Goal: Task Accomplishment & Management: Manage account settings

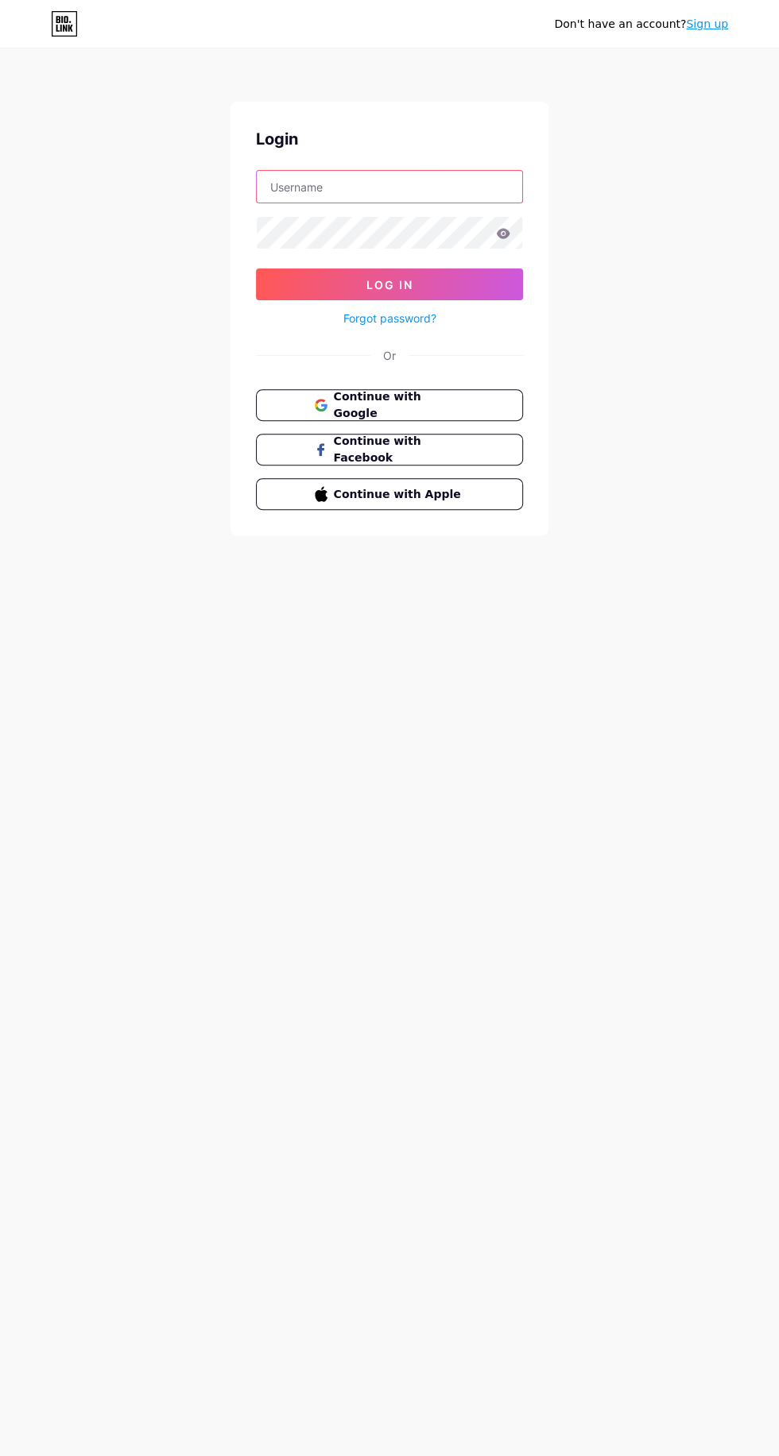
click at [418, 184] on input "text" at bounding box center [389, 187] width 265 height 32
type input "guardians.humanity@gmail.com"
click at [256, 269] on button "Log In" at bounding box center [389, 285] width 267 height 32
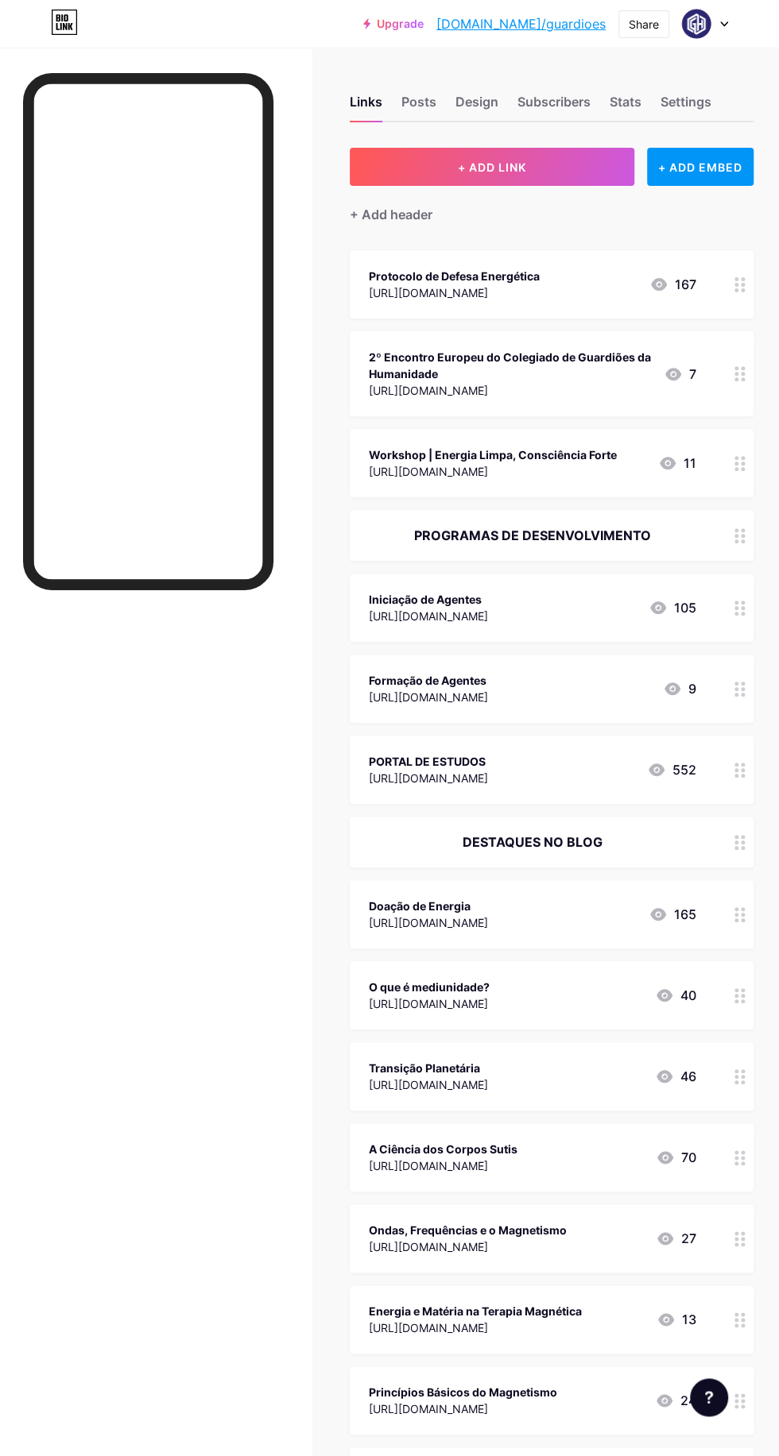
click at [538, 373] on div "2º Encontro Europeu do Colegiado de Guardiões da Humanidade" at bounding box center [510, 365] width 282 height 33
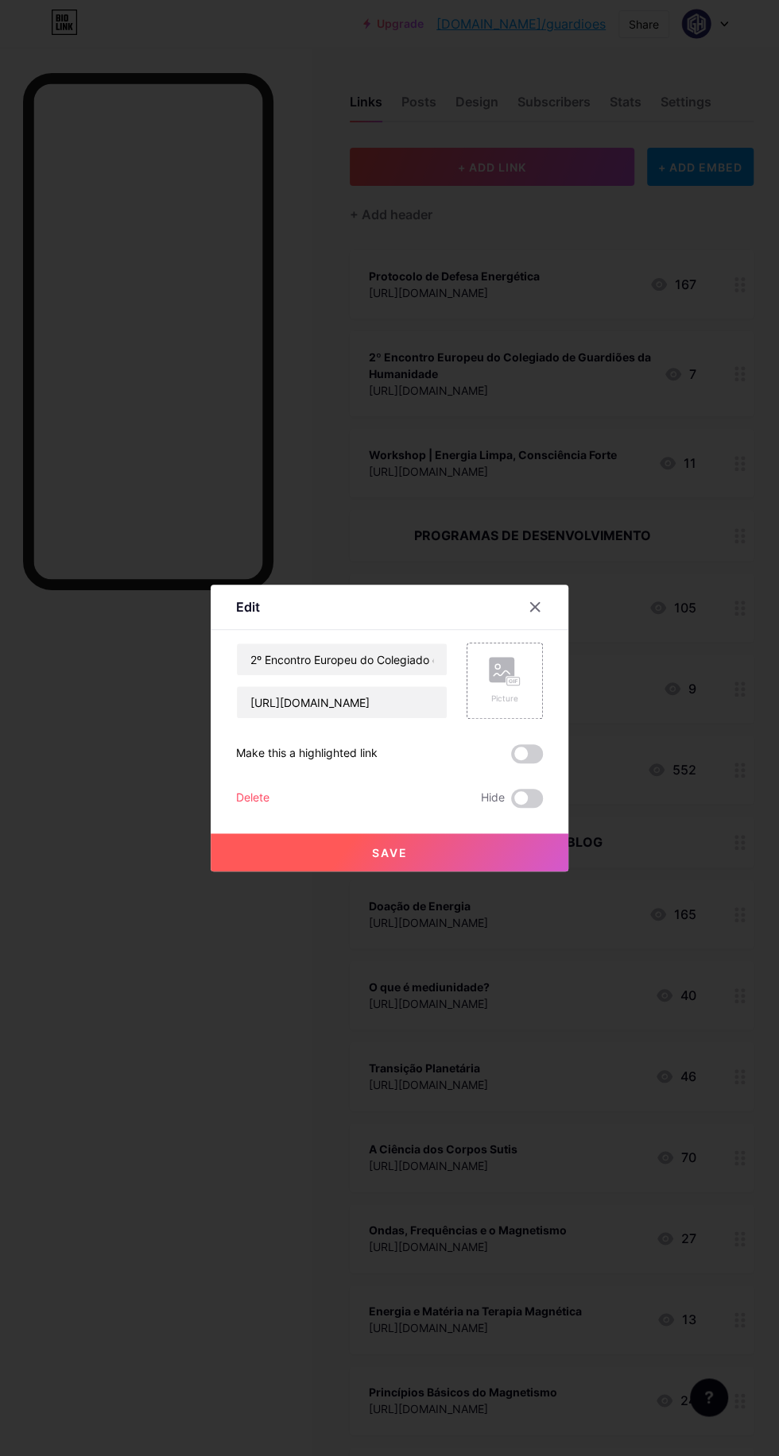
click at [249, 808] on div "Delete" at bounding box center [252, 798] width 33 height 19
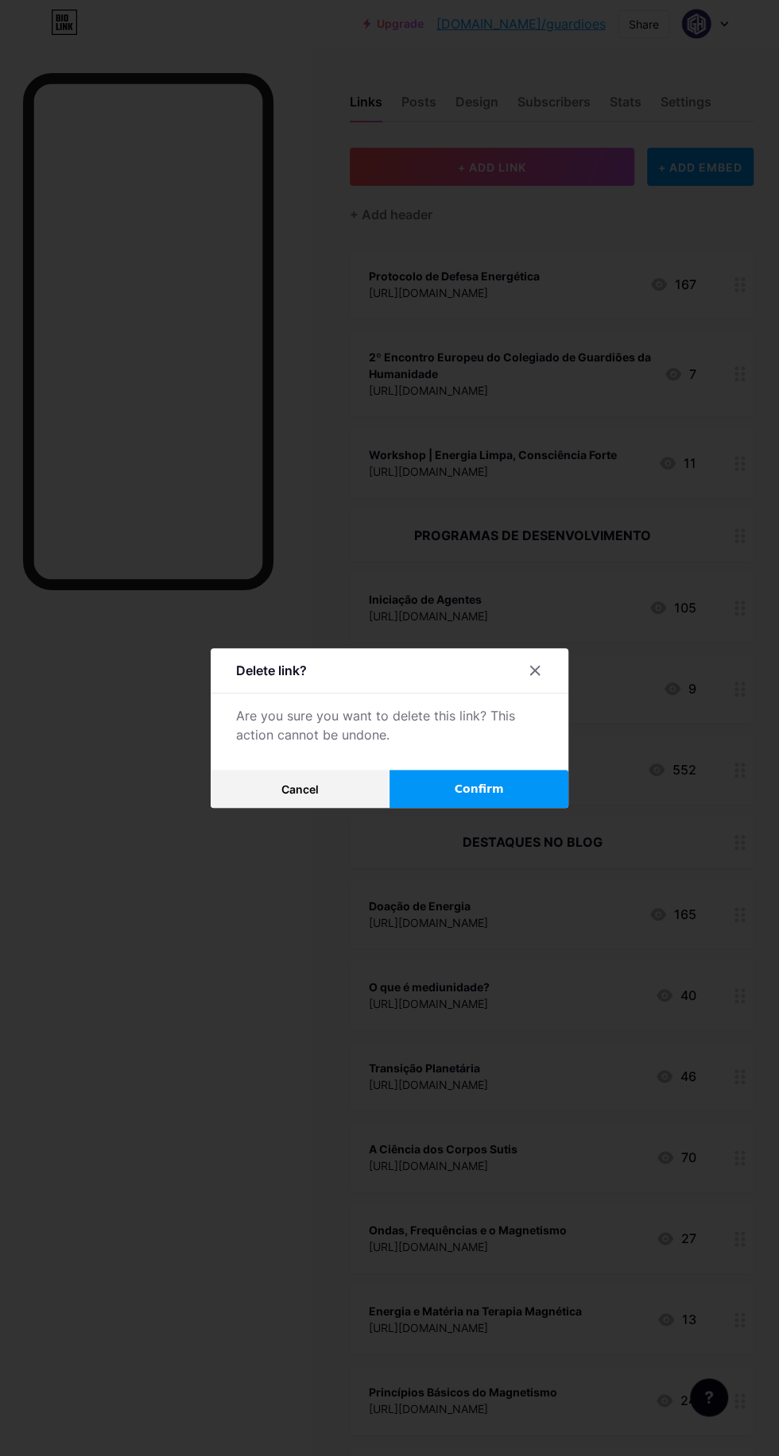
click at [522, 808] on button "Confirm" at bounding box center [478, 789] width 179 height 38
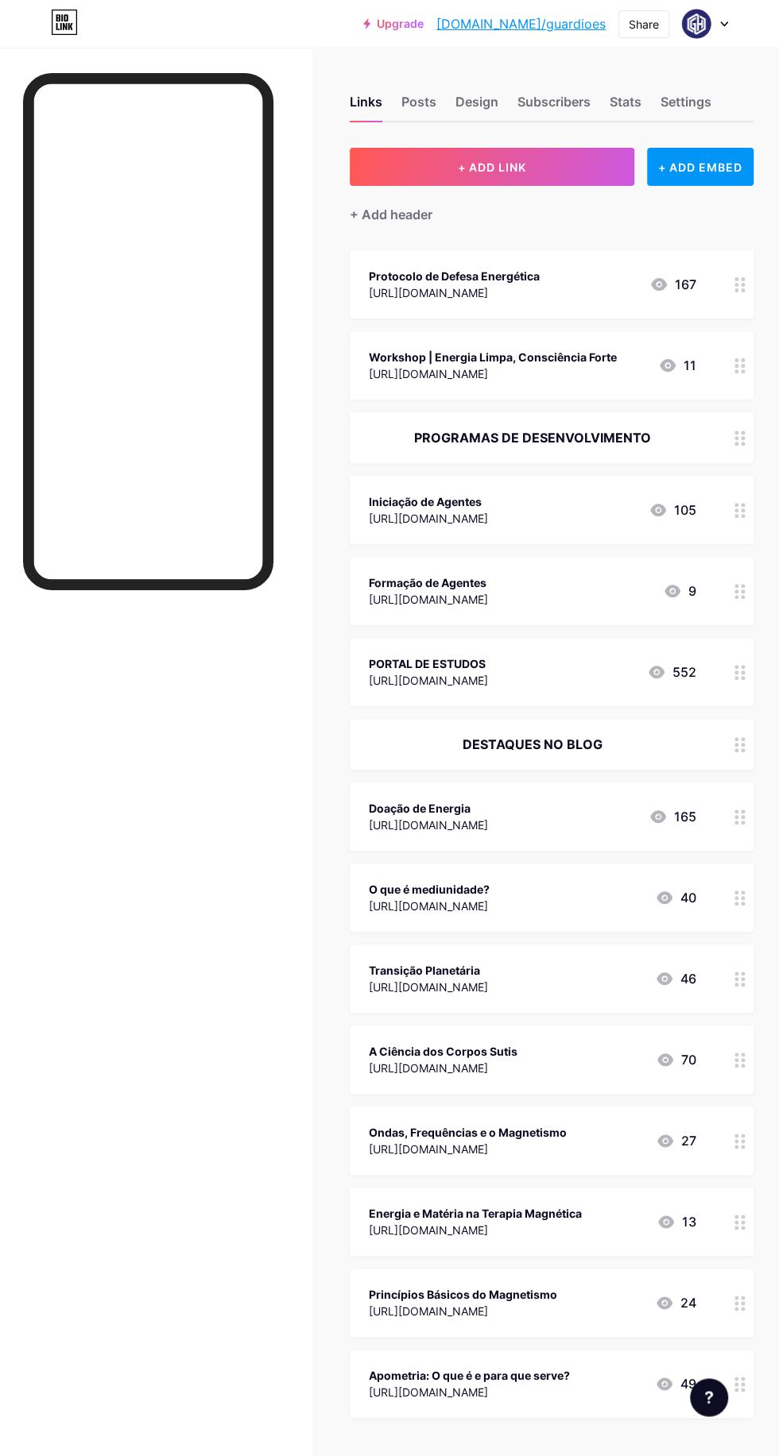
click at [586, 360] on div "Workshop | Energia Limpa, Consciência Forte" at bounding box center [493, 357] width 248 height 17
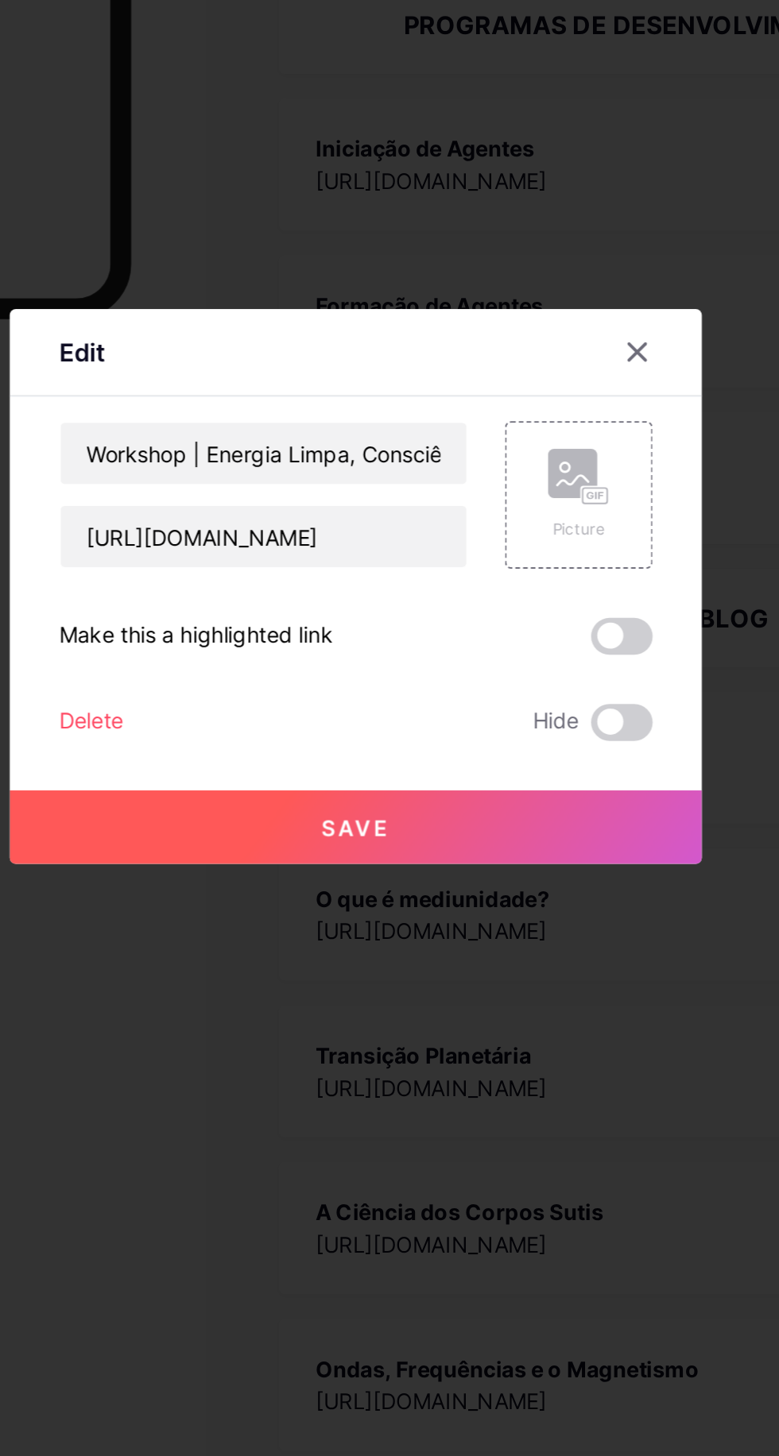
click at [265, 808] on div "Delete" at bounding box center [252, 798] width 33 height 19
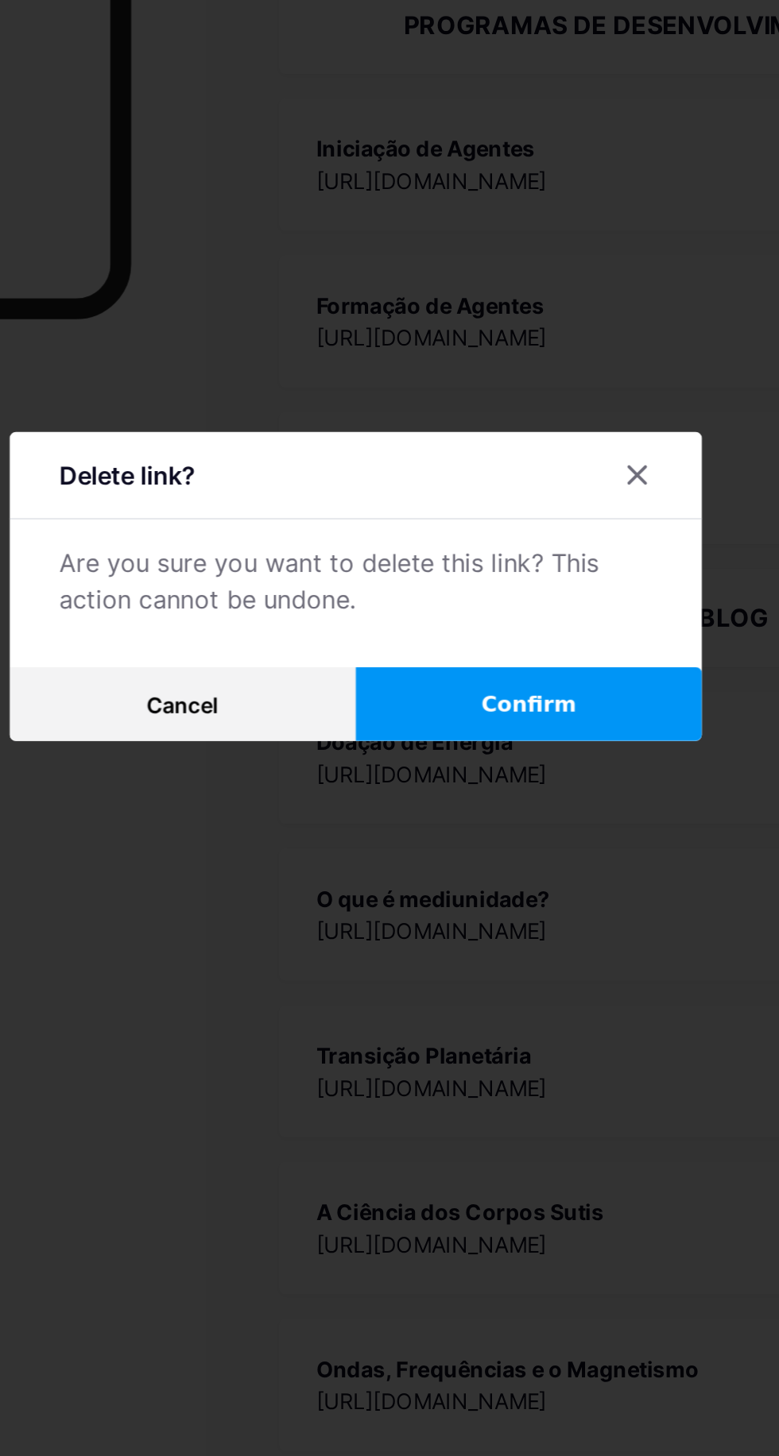
click at [522, 808] on button "Confirm" at bounding box center [478, 789] width 179 height 38
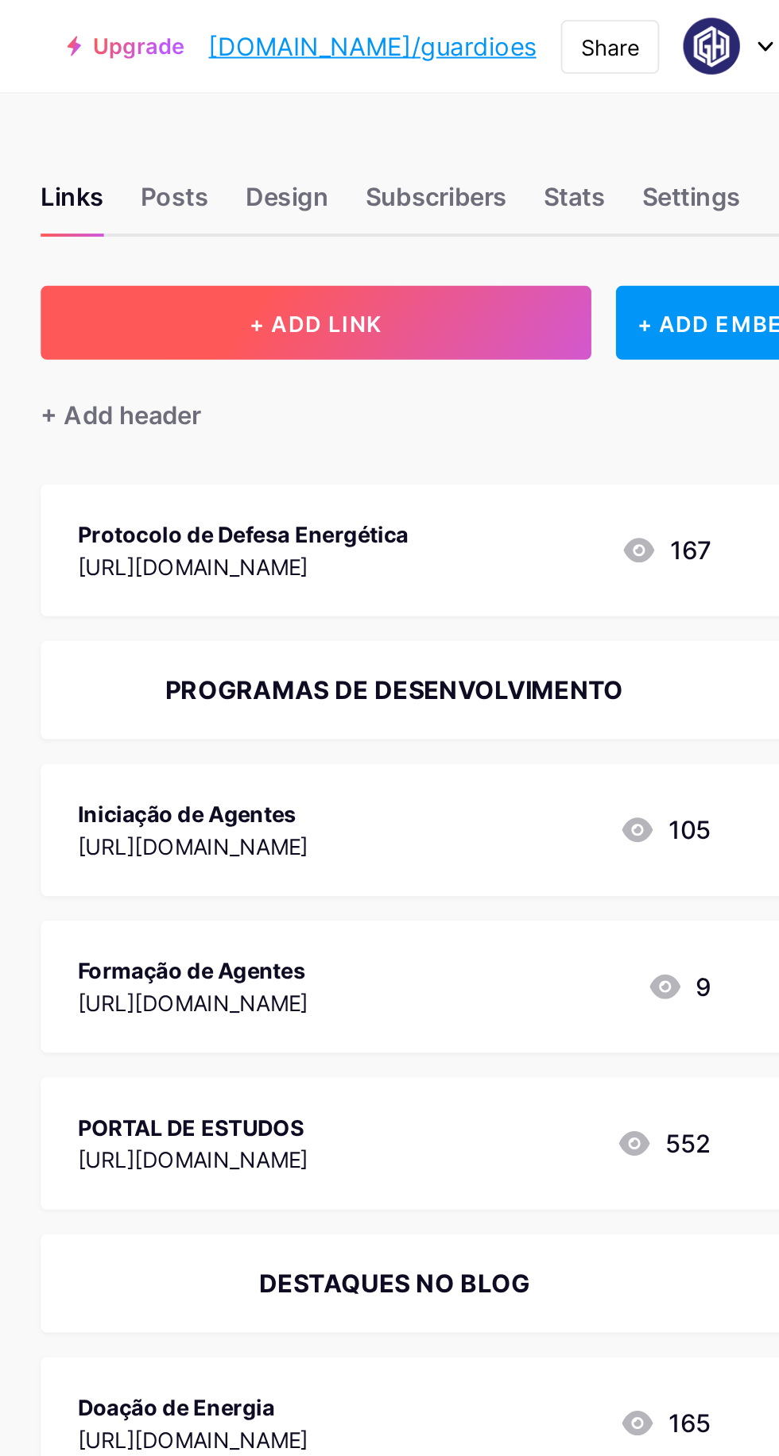
click at [572, 161] on button "+ ADD LINK" at bounding box center [492, 167] width 284 height 38
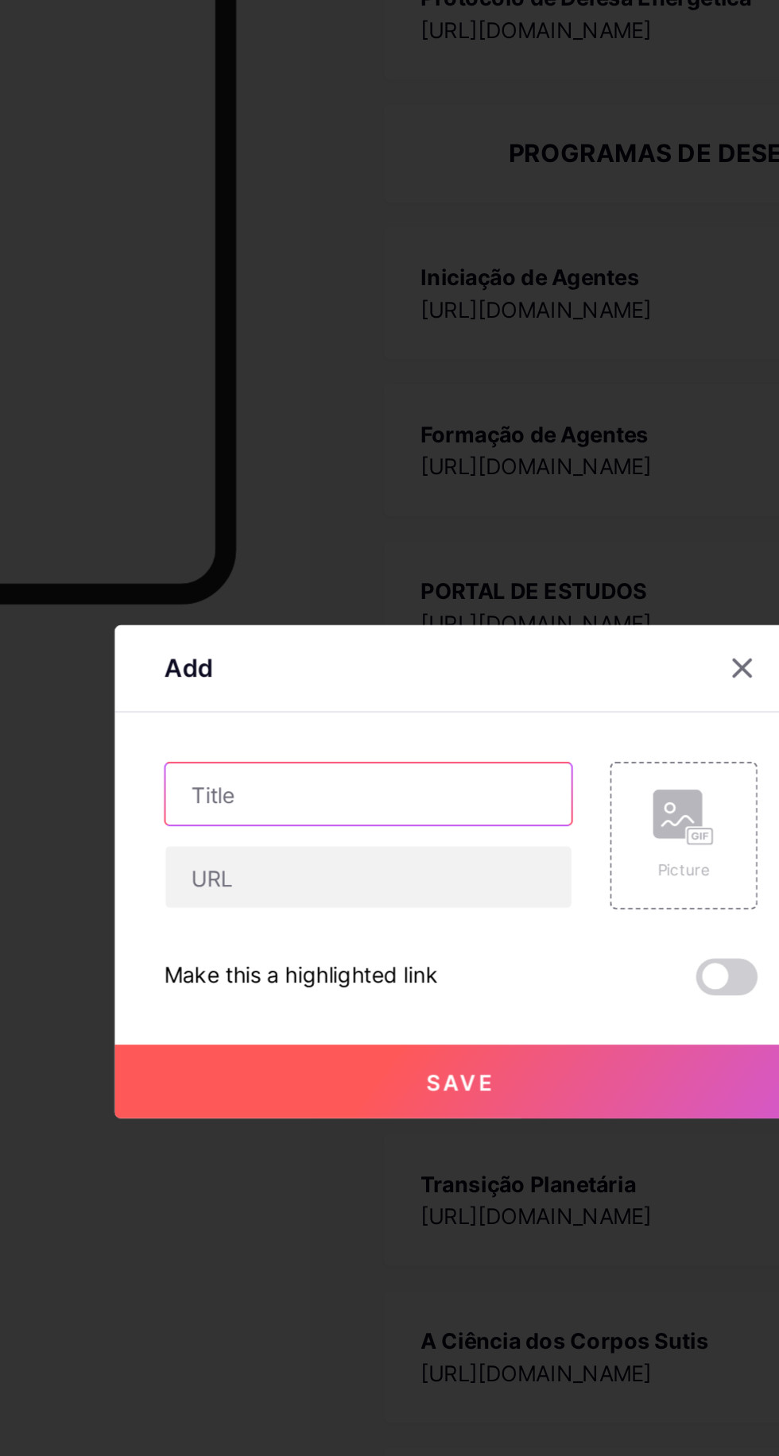
click at [390, 704] on input "text" at bounding box center [342, 688] width 210 height 32
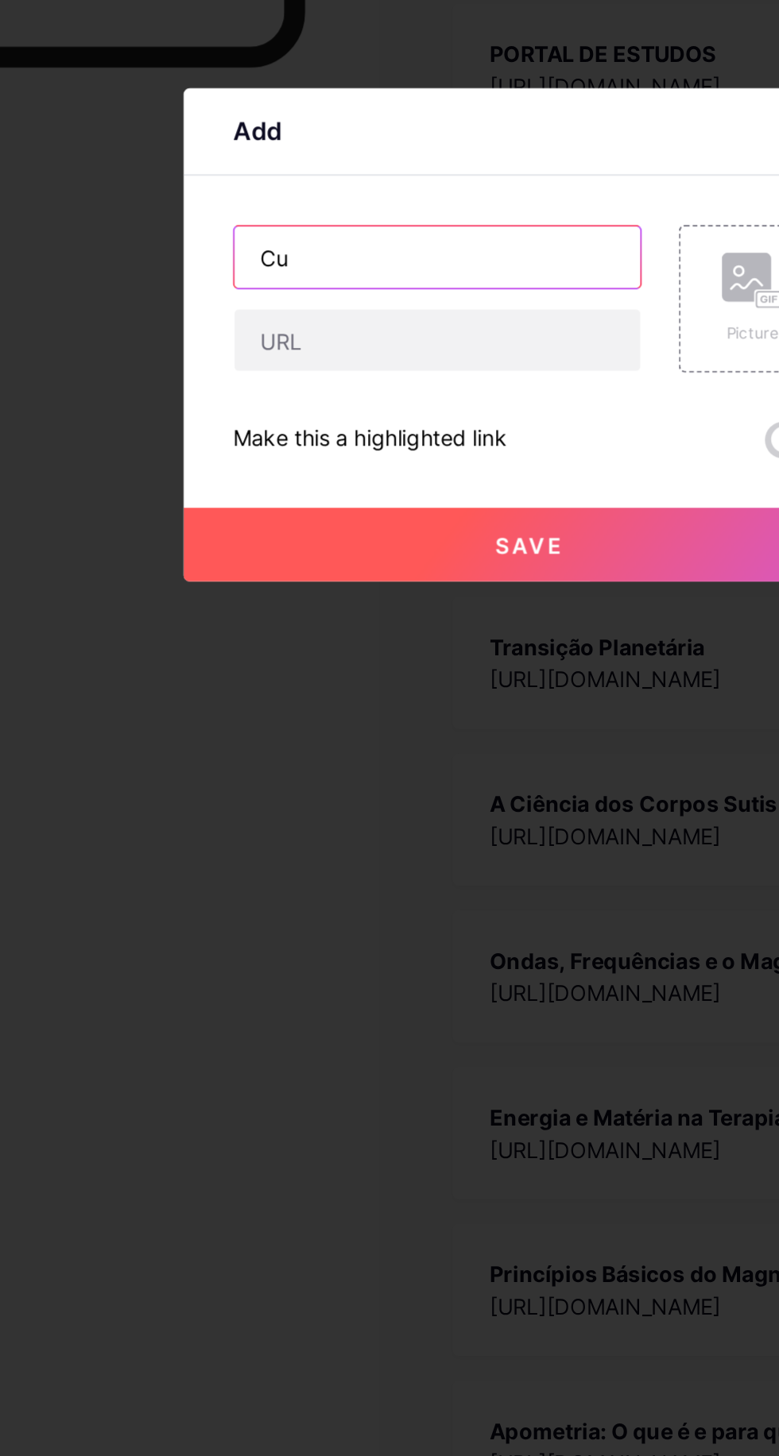
type input "C"
click at [252, 704] on input "Lista de Presença" at bounding box center [342, 688] width 210 height 32
type input "Culto pelo [GEOGRAPHIC_DATA] | Lista de Presença"
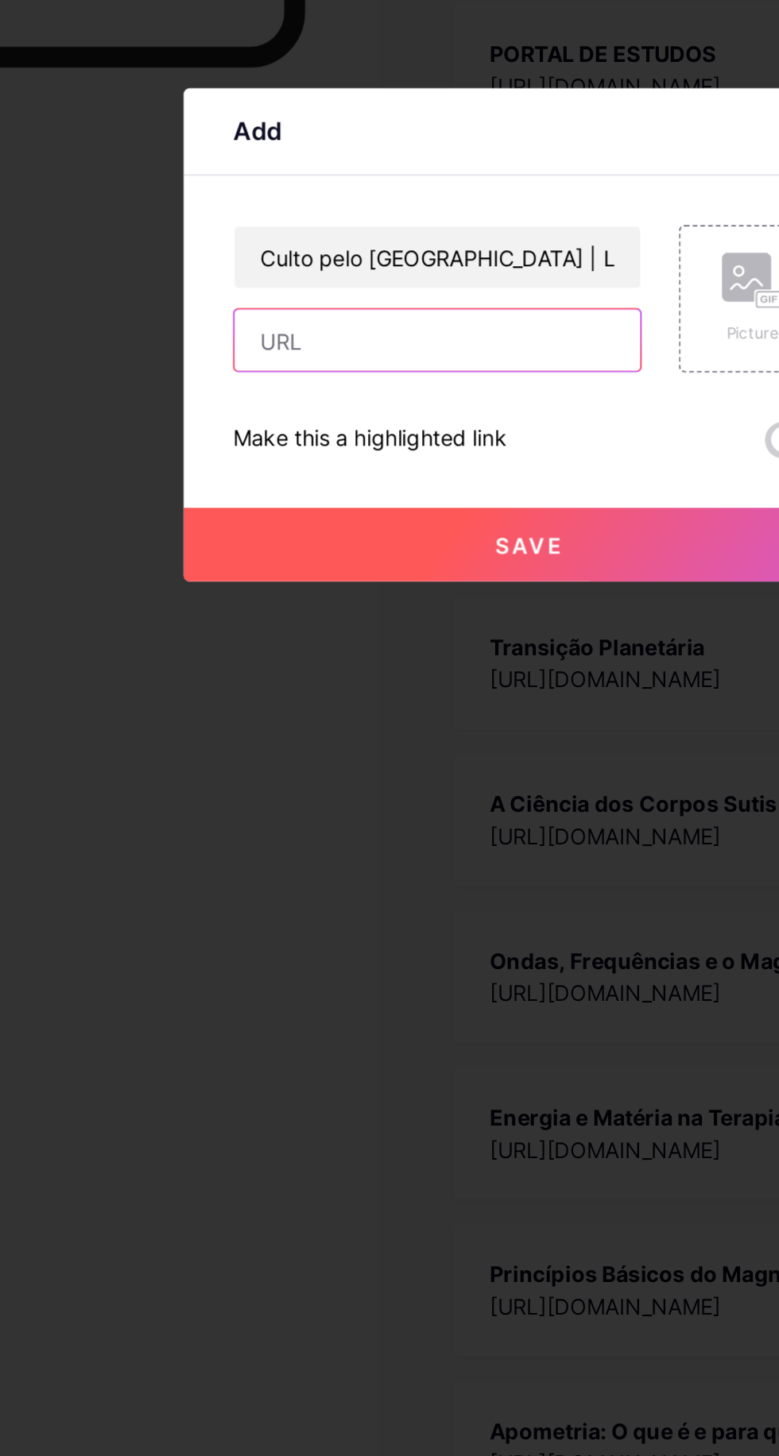
paste input "[URL][DOMAIN_NAME]"
type input "[URL][DOMAIN_NAME]"
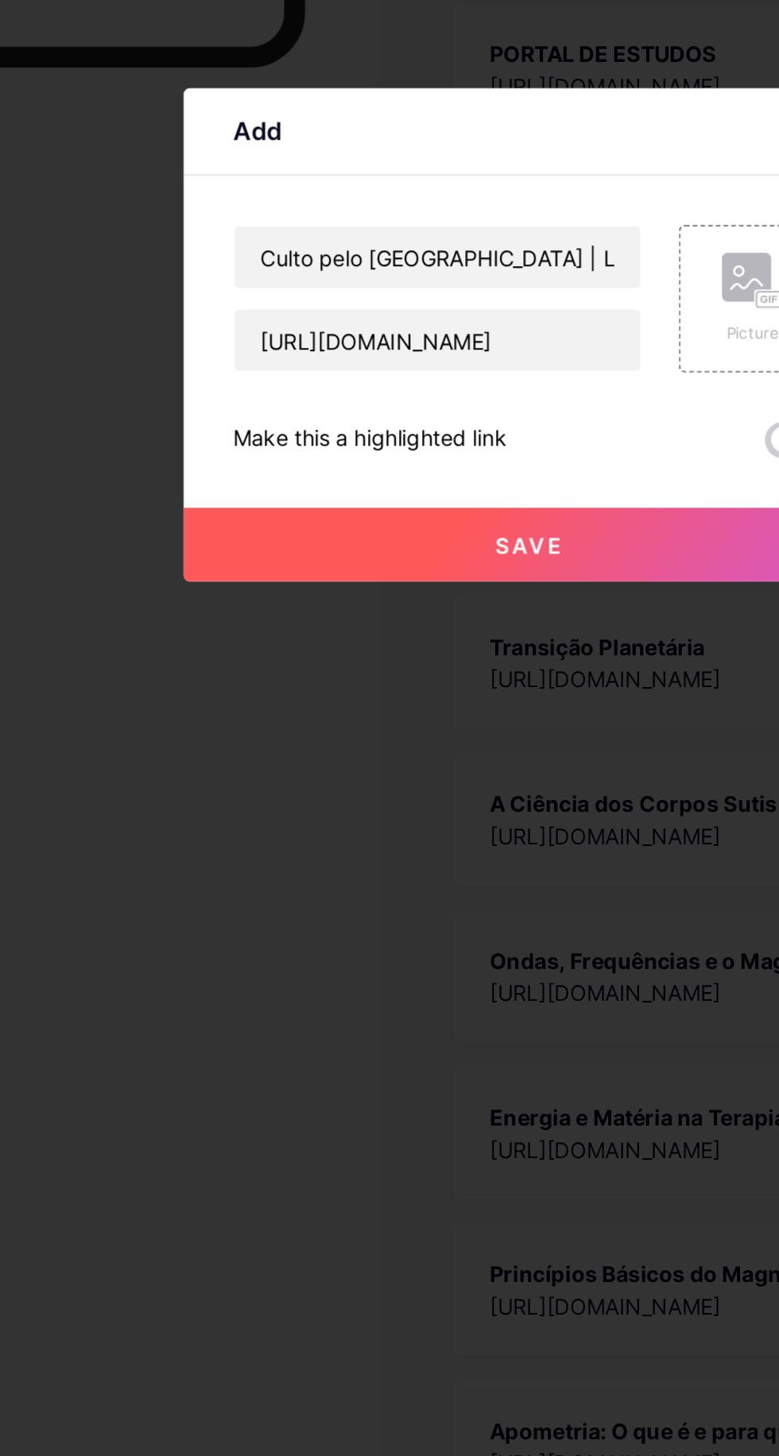
click at [452, 856] on button "Save" at bounding box center [389, 836] width 357 height 38
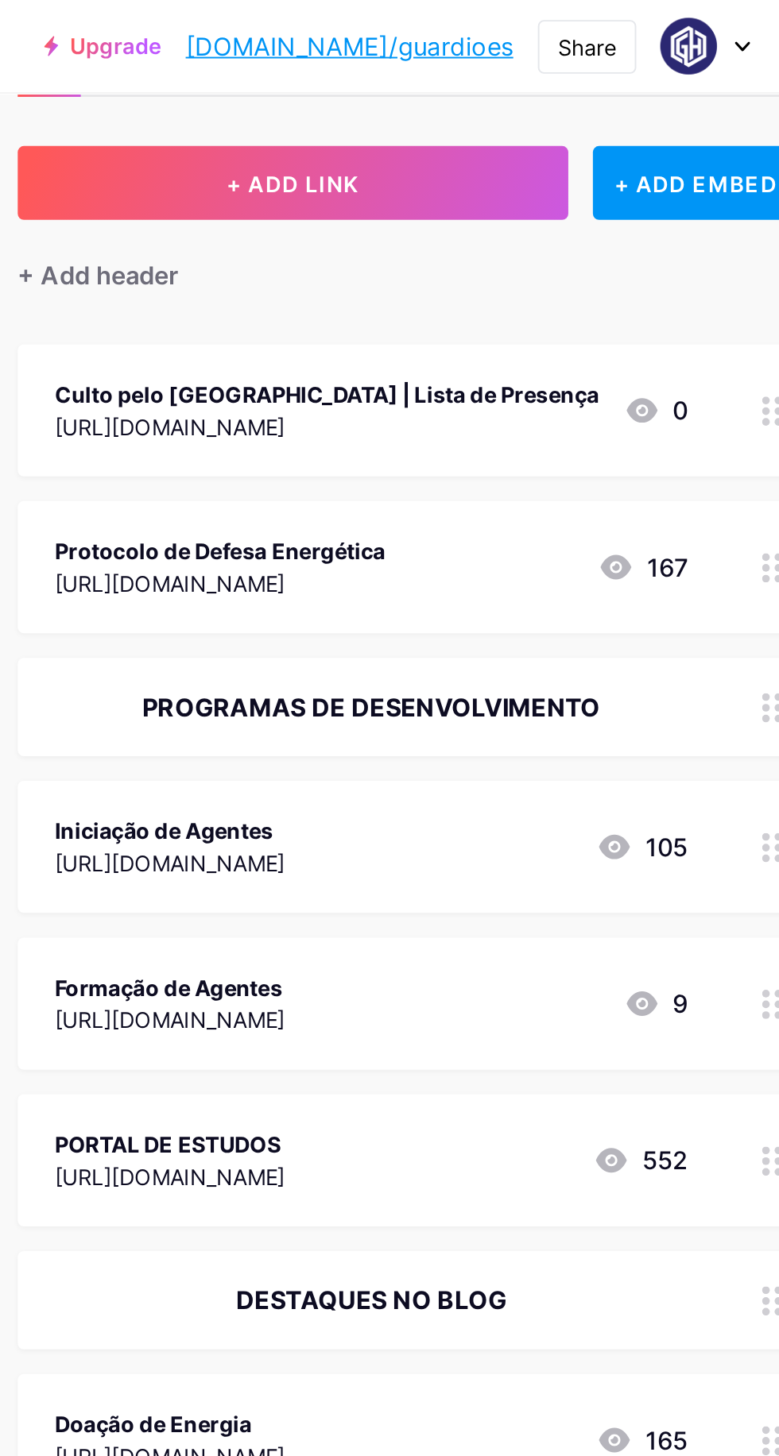
scroll to position [67, 0]
